Goal: Find specific page/section: Find specific page/section

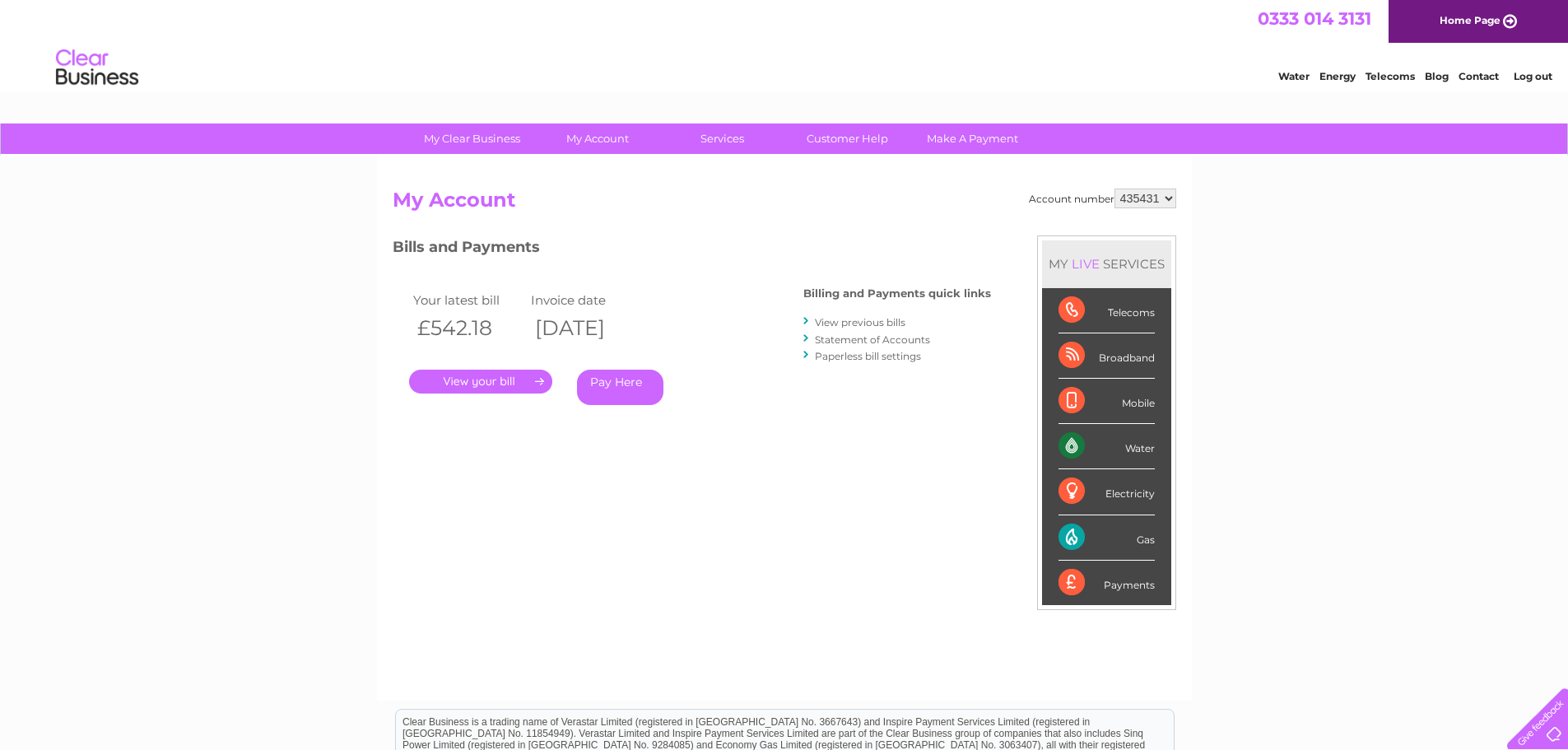
click at [493, 385] on link "." at bounding box center [481, 382] width 143 height 24
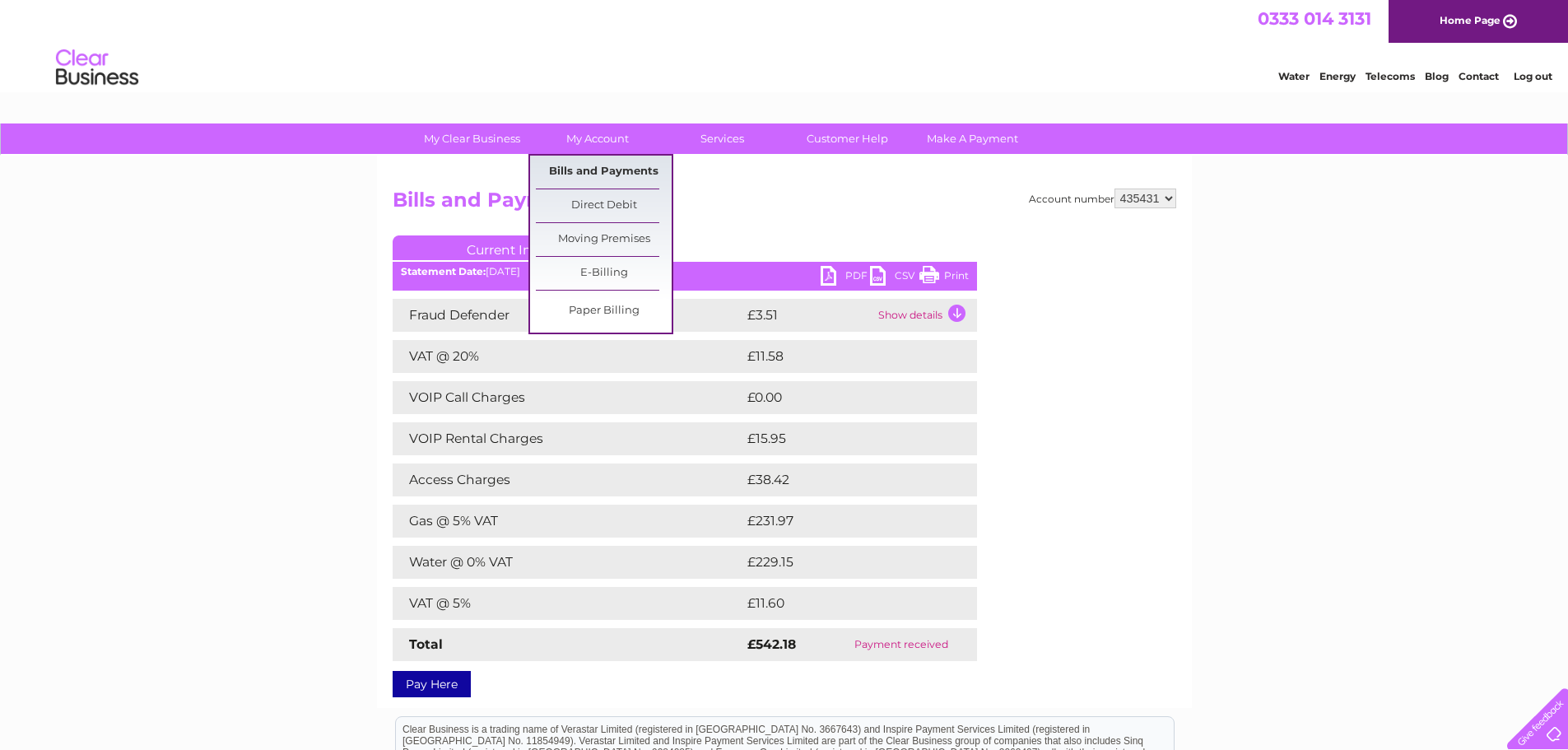
click at [598, 167] on link "Bills and Payments" at bounding box center [604, 172] width 136 height 33
